Goal: Find contact information: Find contact information

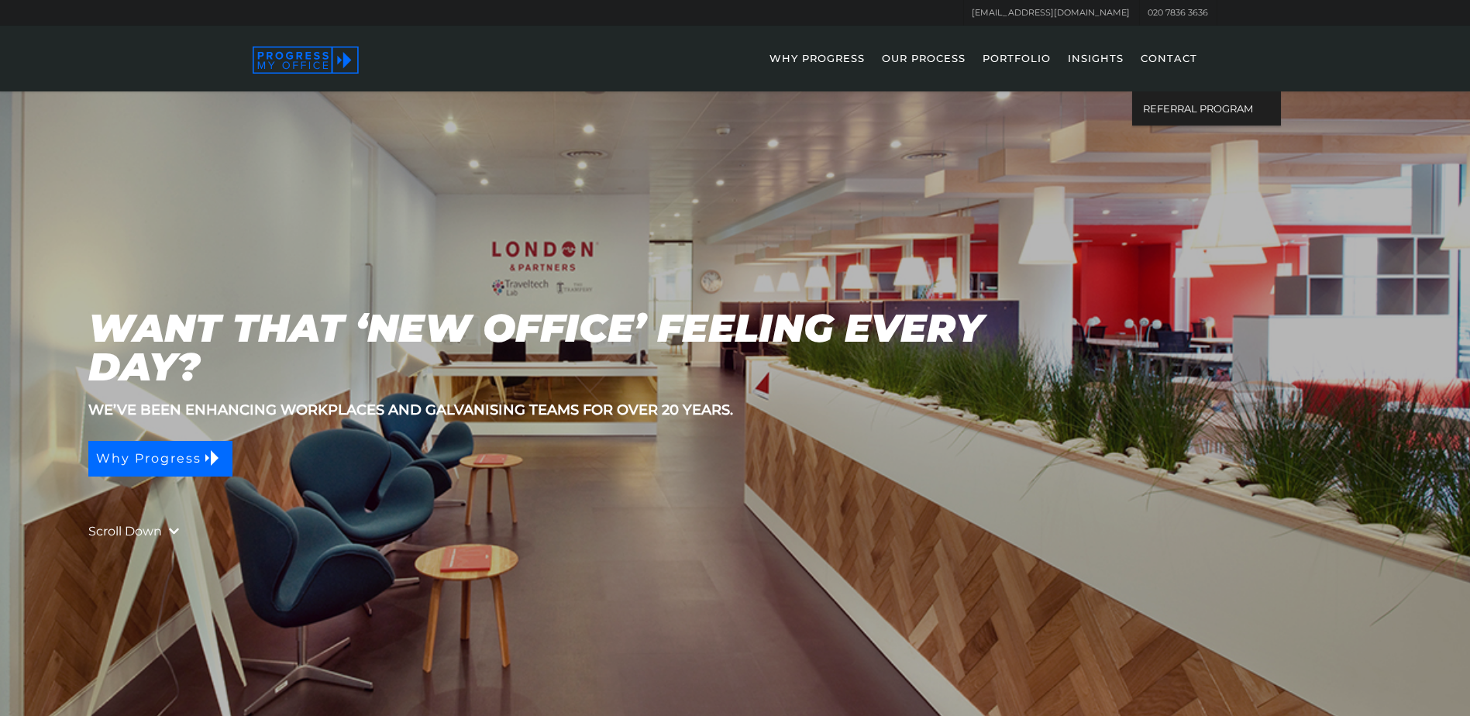
click at [1173, 57] on link "CONTACT" at bounding box center [1169, 68] width 72 height 45
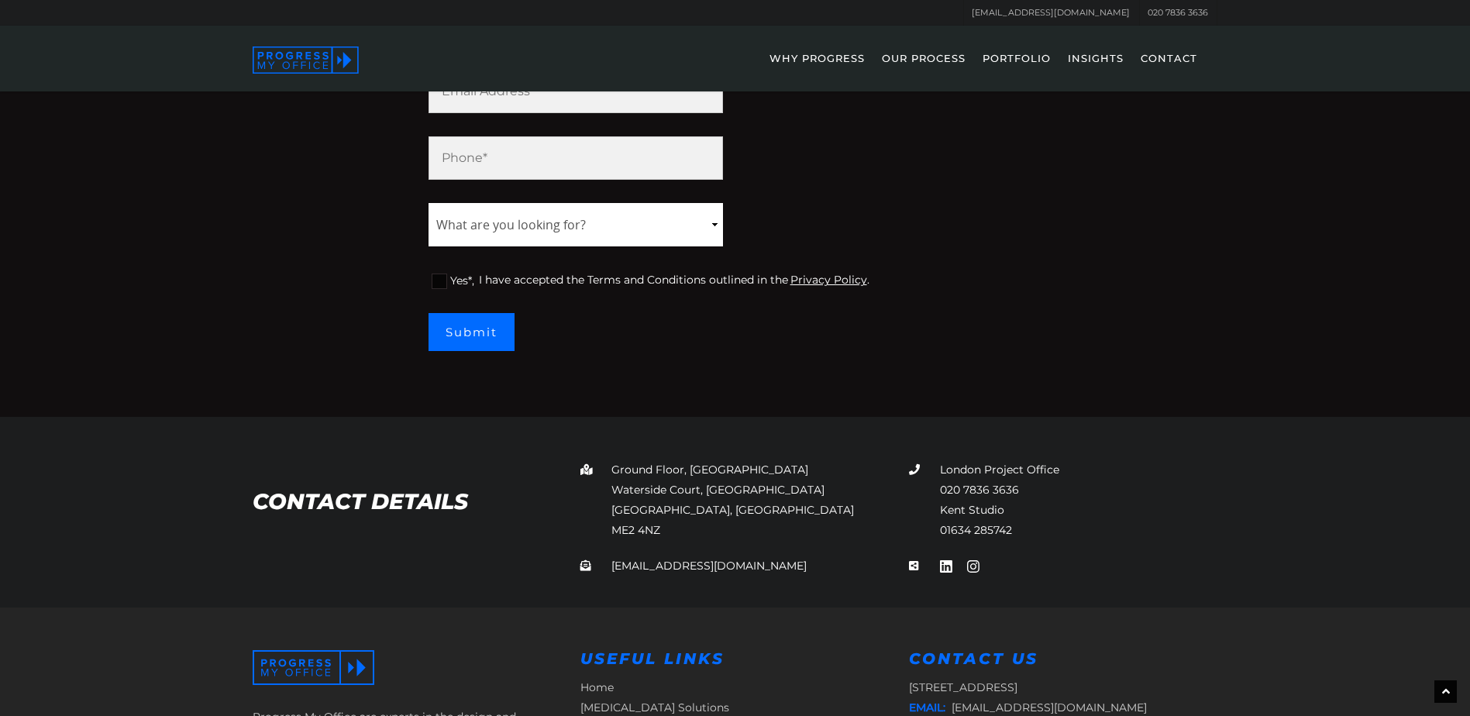
scroll to position [373, 0]
